Goal: Task Accomplishment & Management: Manage account settings

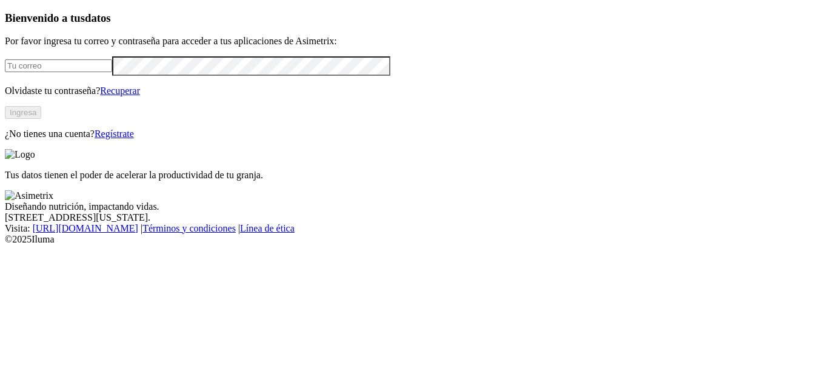
click at [61, 72] on input "email" at bounding box center [58, 65] width 107 height 13
type input "[PERSON_NAME][EMAIL_ADDRESS][PERSON_NAME][DOMAIN_NAME]"
click input "submit" at bounding box center [0, 0] width 0 height 0
